Goal: Task Accomplishment & Management: Use online tool/utility

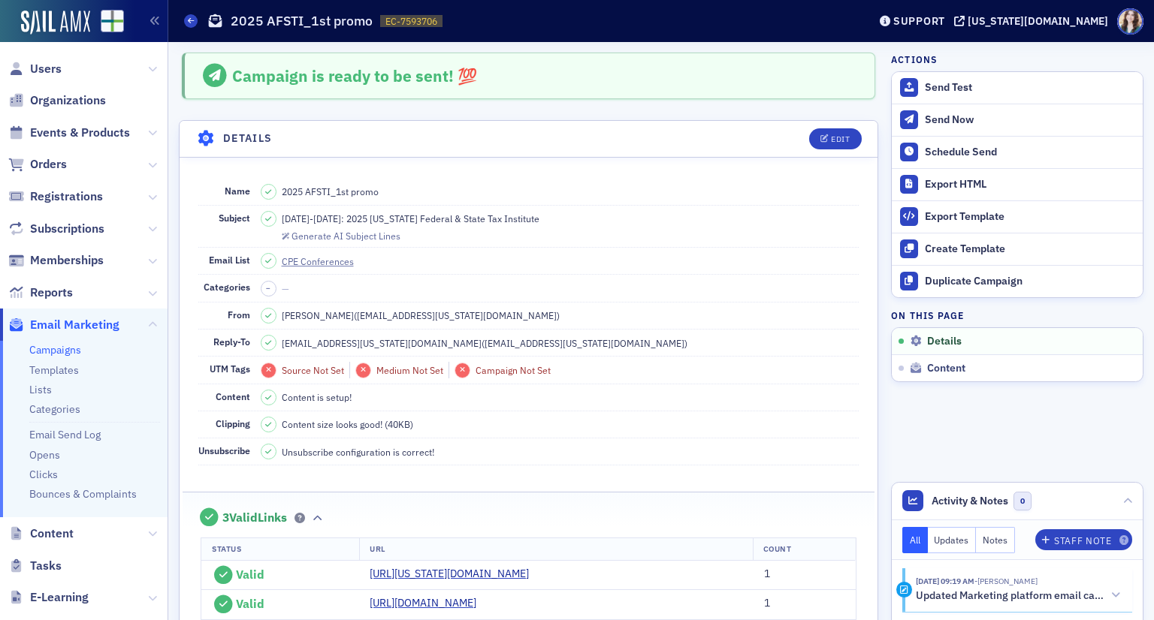
scroll to position [69, 0]
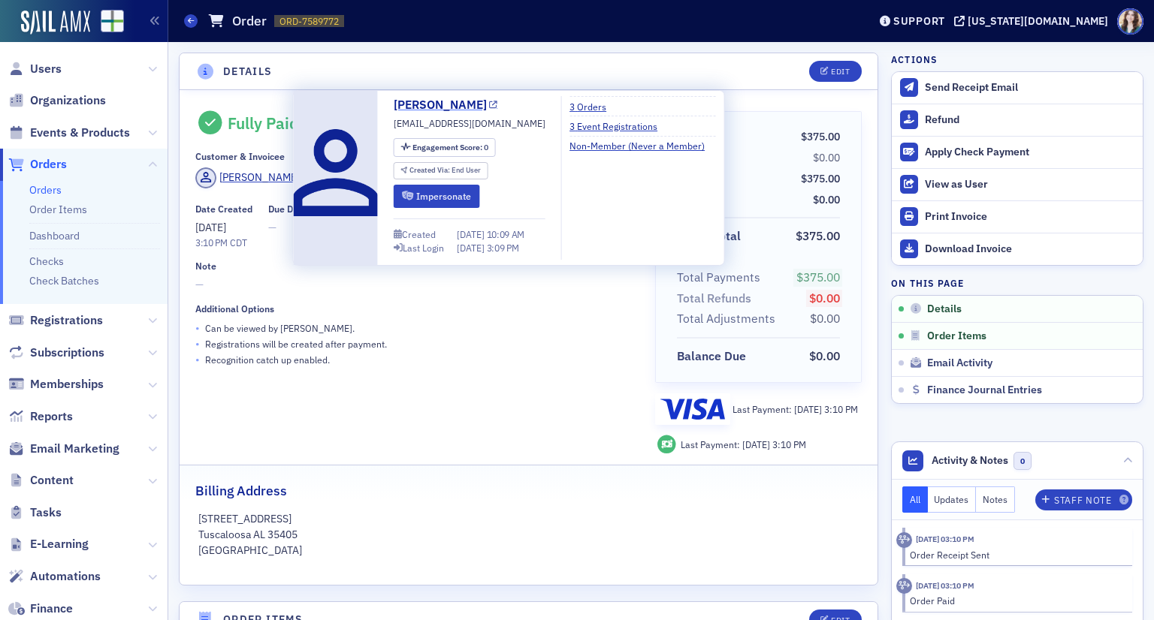
click at [402, 101] on link "James Thomas" at bounding box center [446, 105] width 104 height 18
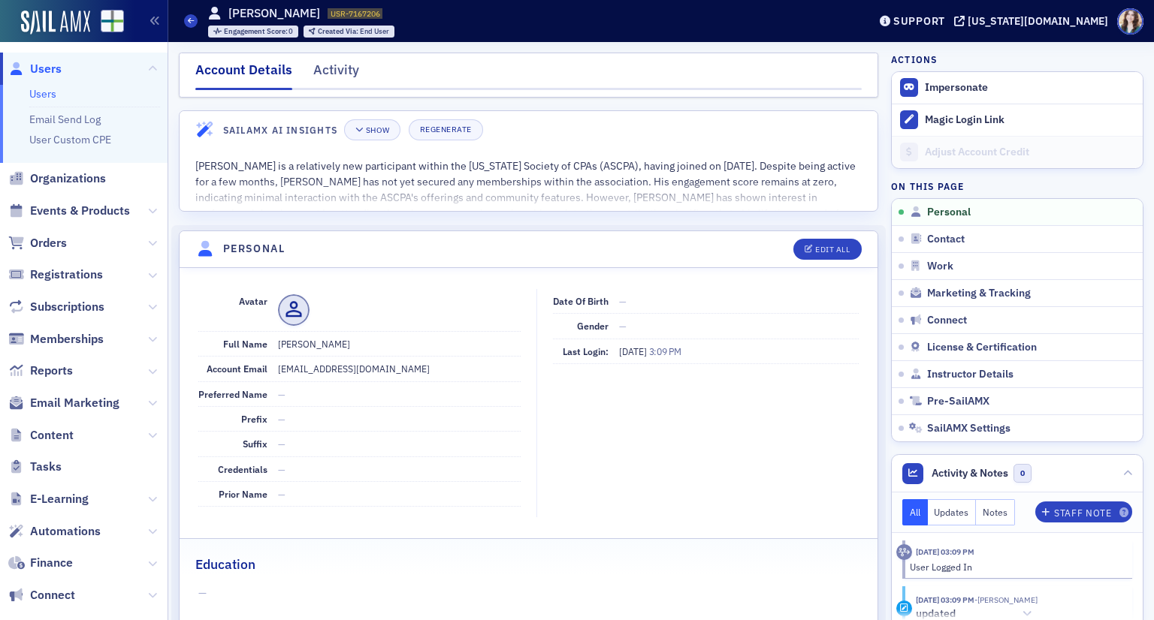
click at [499, 32] on div "Users [PERSON_NAME] USR-7167206 7167206 Engagement Score : 0 Created Via : End …" at bounding box center [514, 21] width 661 height 44
click at [924, 83] on button "Impersonate" at bounding box center [955, 88] width 63 height 14
